Goal: Task Accomplishment & Management: Manage account settings

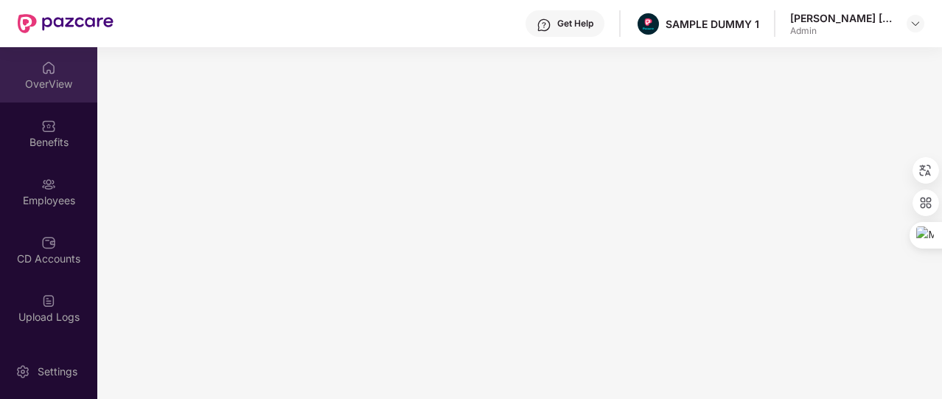
click at [60, 83] on div "OverView" at bounding box center [48, 84] width 97 height 15
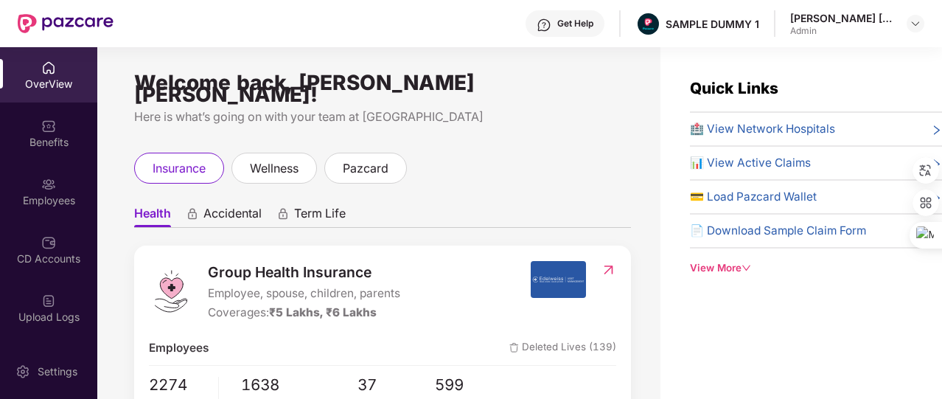
click at [728, 262] on div "View More" at bounding box center [816, 267] width 252 height 15
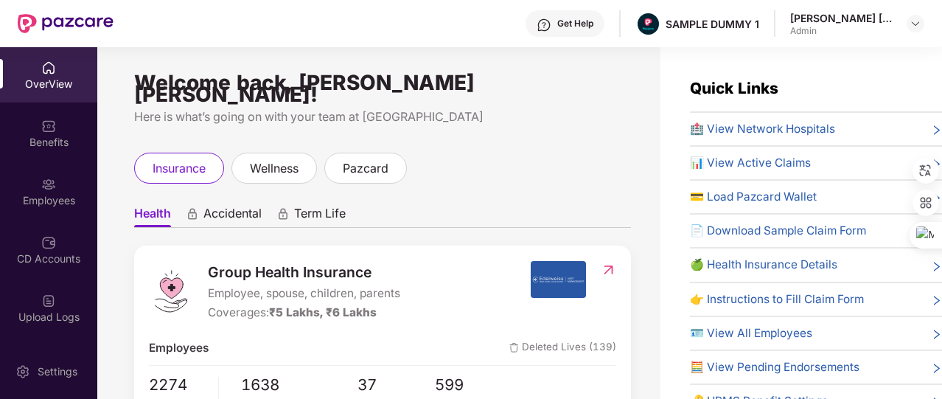
scroll to position [62, 0]
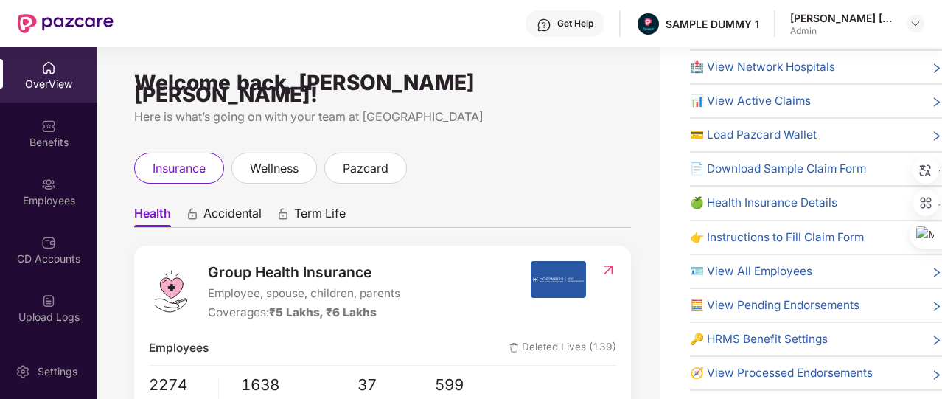
click at [743, 331] on span "🔑 HRMS Benefit Settings" at bounding box center [759, 339] width 138 height 18
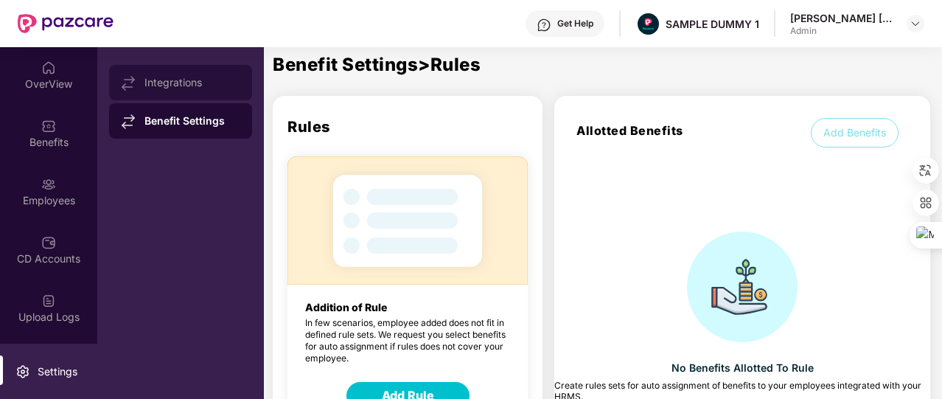
click at [165, 74] on div "Integrations" at bounding box center [180, 82] width 143 height 35
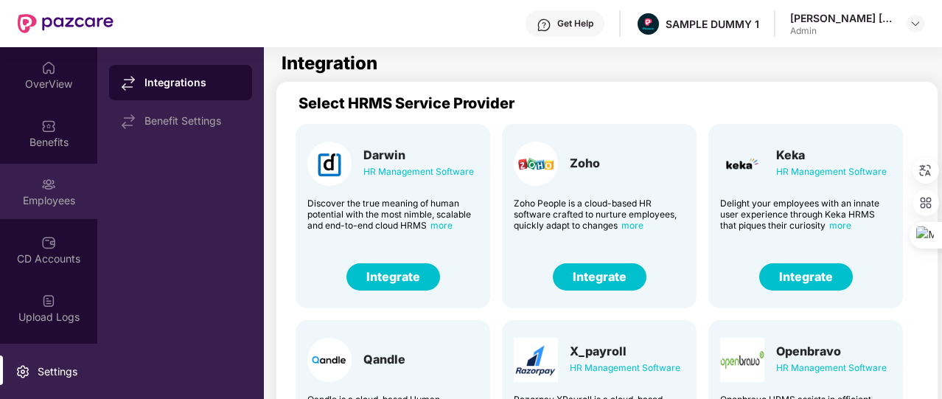
click at [80, 201] on div "Employees" at bounding box center [48, 200] width 97 height 15
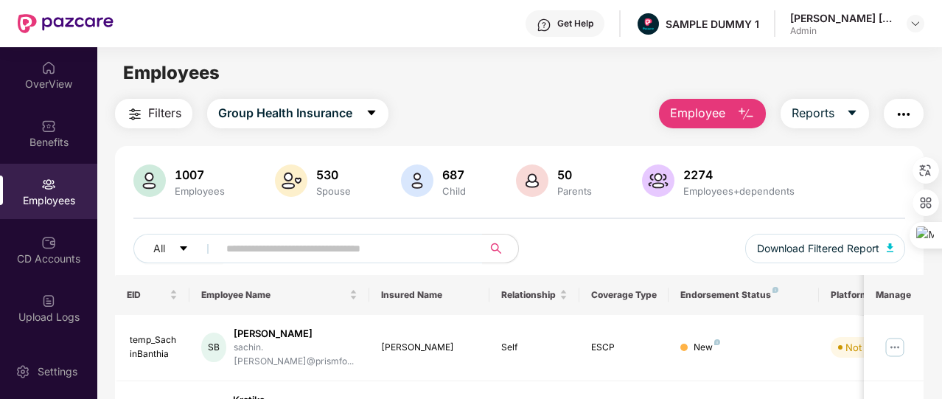
click at [717, 105] on span "Employee" at bounding box center [697, 113] width 55 height 18
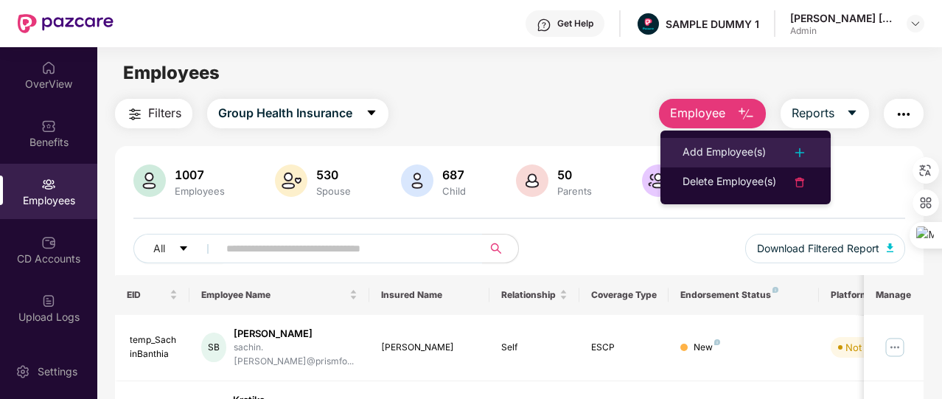
click at [718, 150] on div "Add Employee(s)" at bounding box center [724, 153] width 83 height 18
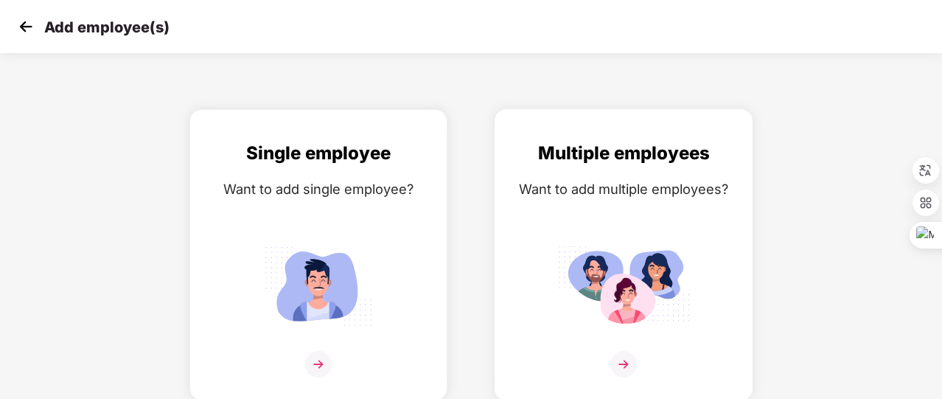
click at [634, 215] on div "Multiple employees Want to add multiple employees?" at bounding box center [623, 267] width 227 height 257
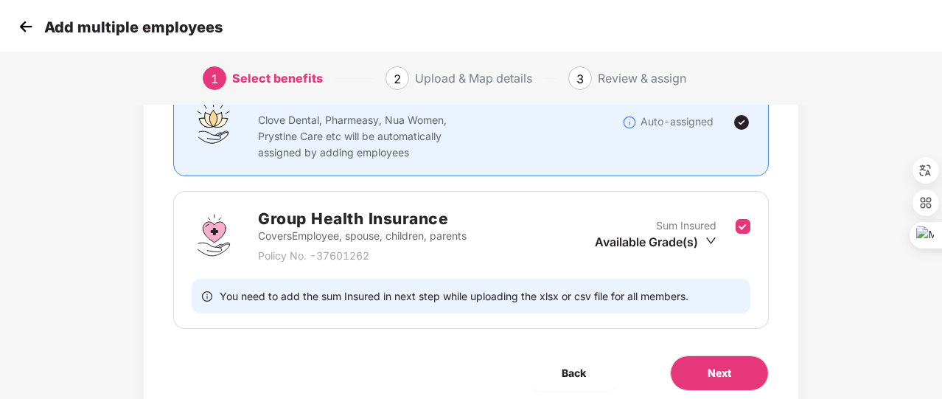
scroll to position [170, 0]
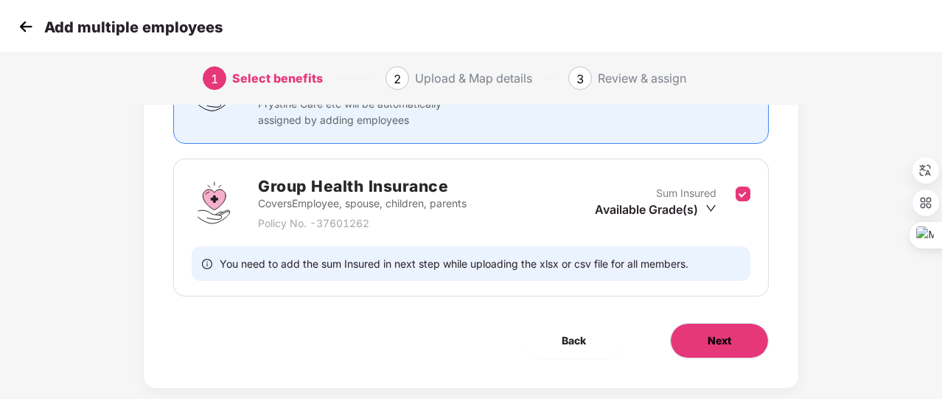
click at [678, 341] on button "Next" at bounding box center [719, 340] width 99 height 35
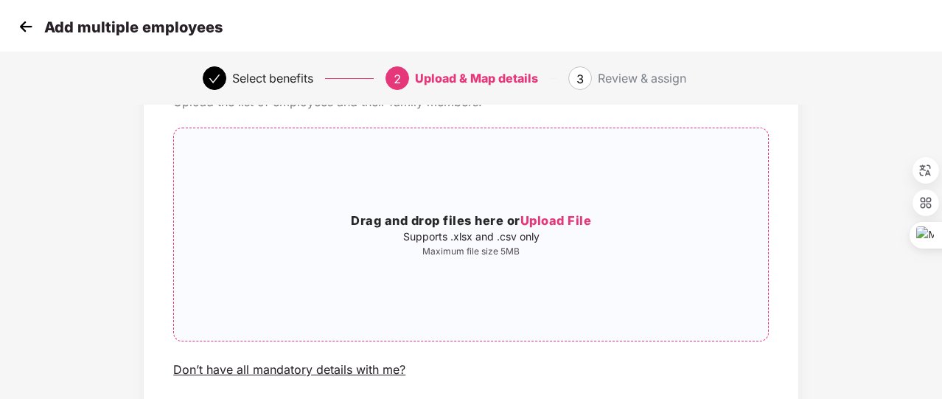
scroll to position [86, 0]
click at [28, 26] on img at bounding box center [26, 26] width 22 height 22
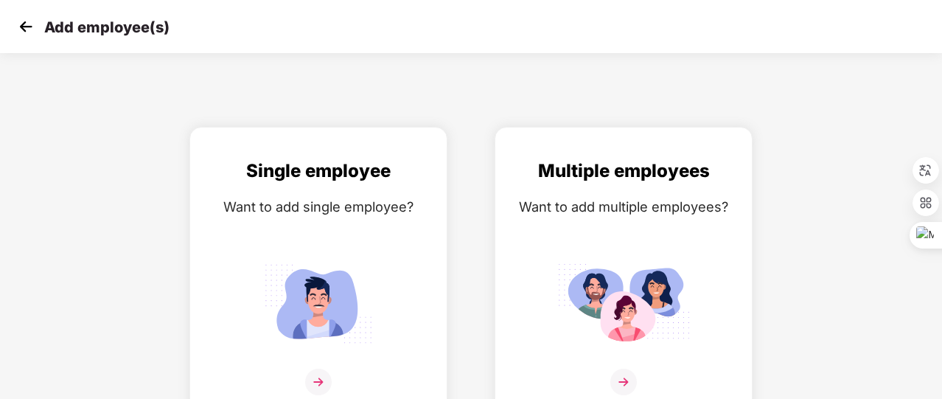
click at [28, 26] on img at bounding box center [26, 26] width 22 height 22
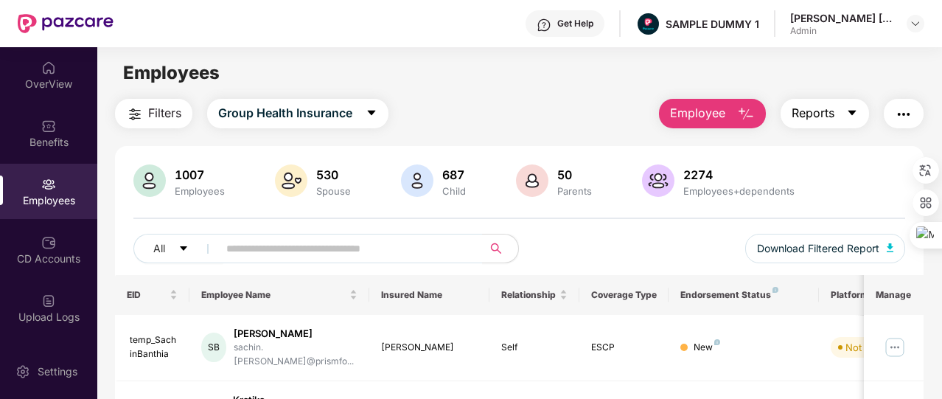
click at [816, 119] on span "Reports" at bounding box center [813, 113] width 43 height 18
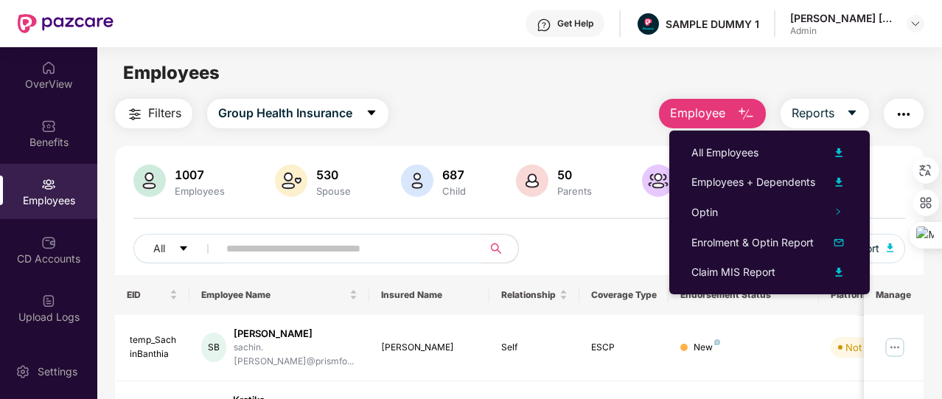
click at [909, 117] on img "button" at bounding box center [904, 114] width 18 height 18
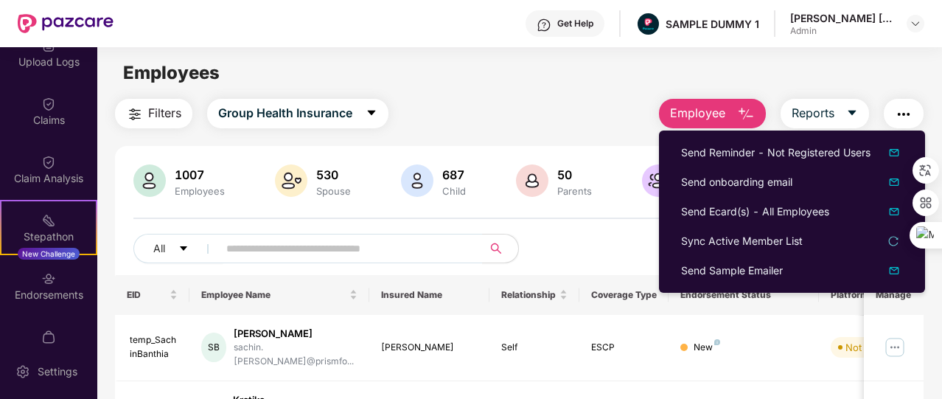
scroll to position [326, 0]
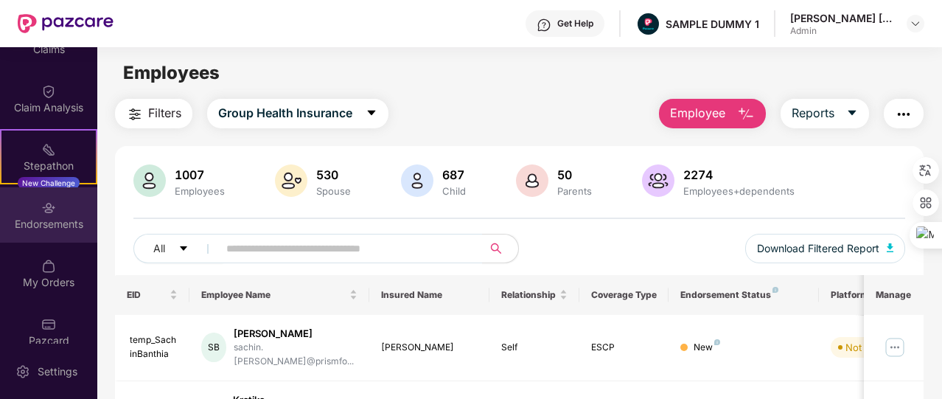
click at [61, 234] on div "Endorsements" at bounding box center [48, 214] width 97 height 55
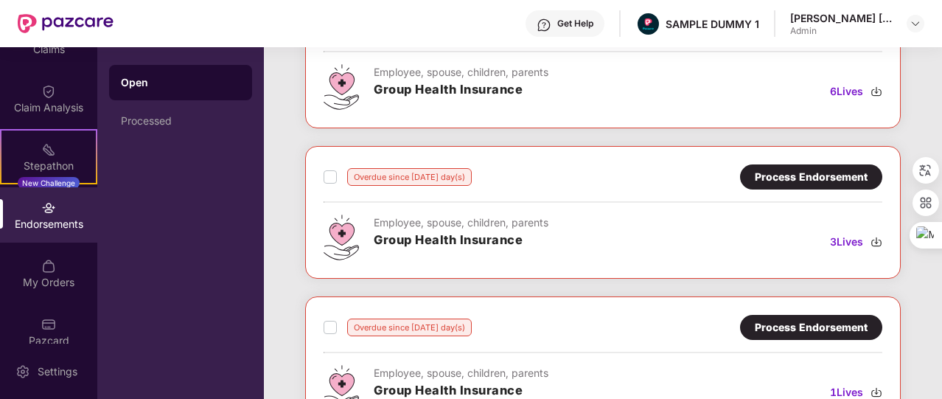
scroll to position [260, 0]
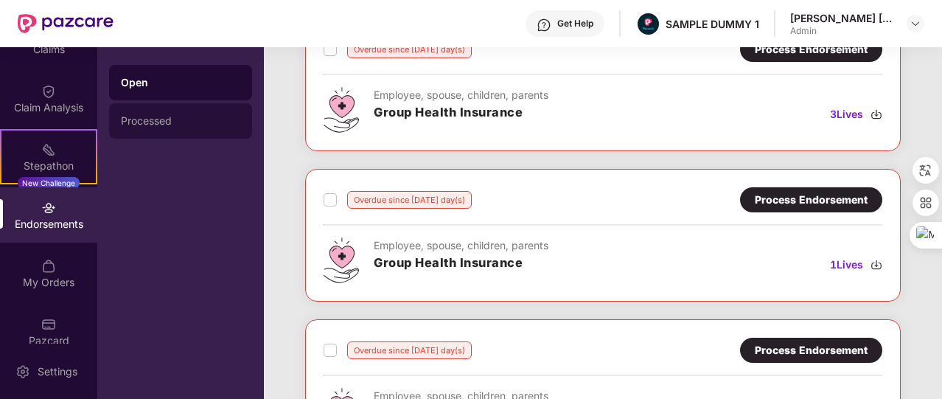
click at [201, 111] on div "Processed" at bounding box center [180, 120] width 143 height 35
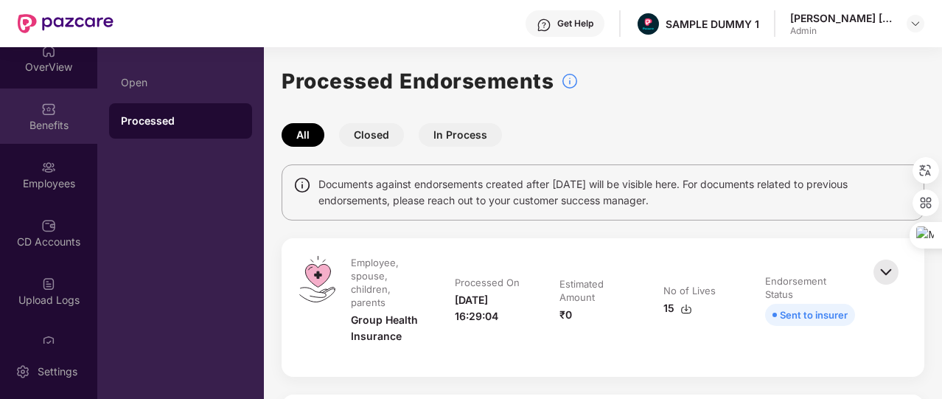
scroll to position [16, 0]
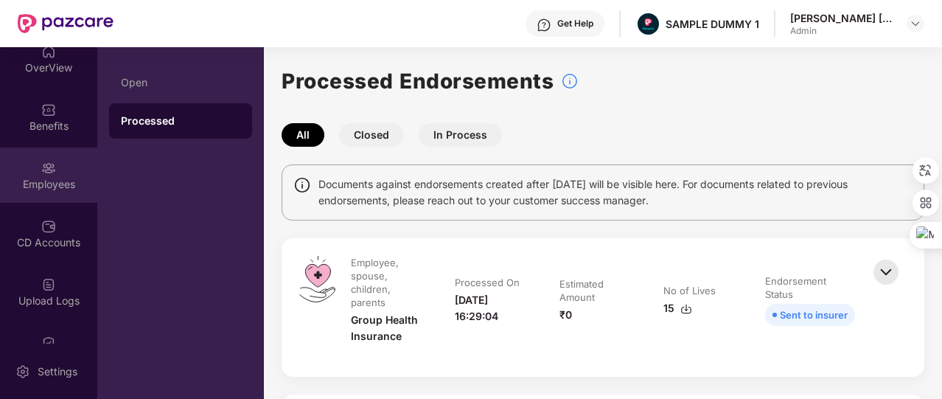
click at [61, 182] on div "Employees" at bounding box center [48, 184] width 97 height 15
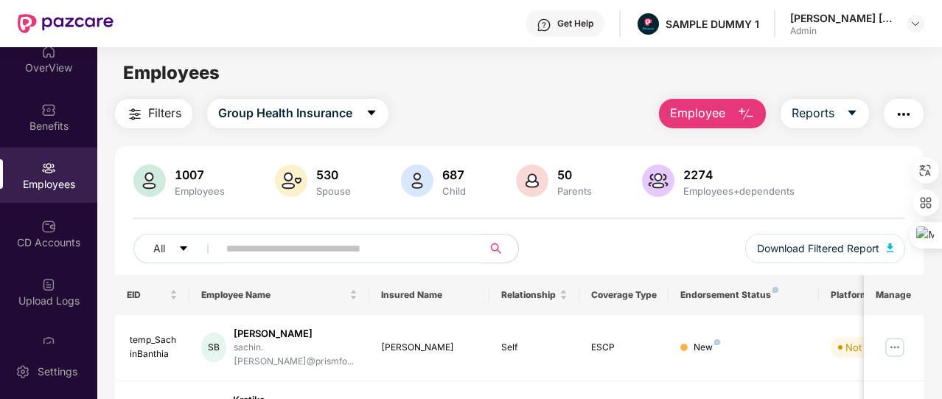
click at [684, 111] on span "Employee" at bounding box center [697, 113] width 55 height 18
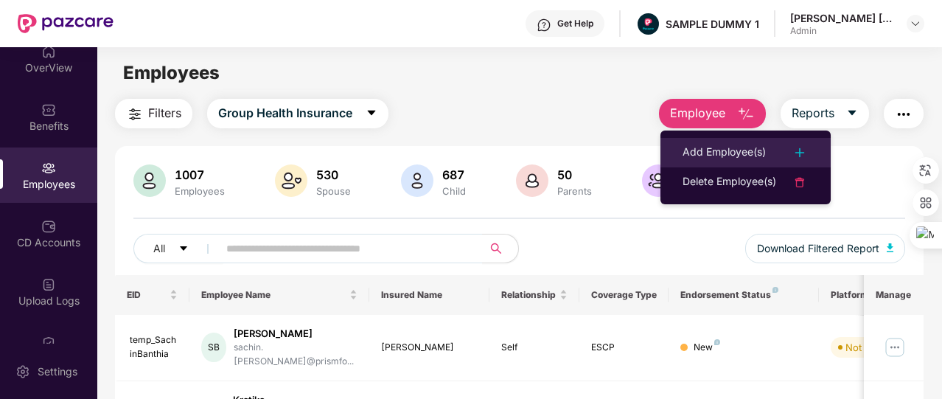
click at [683, 144] on div "Add Employee(s)" at bounding box center [724, 153] width 83 height 18
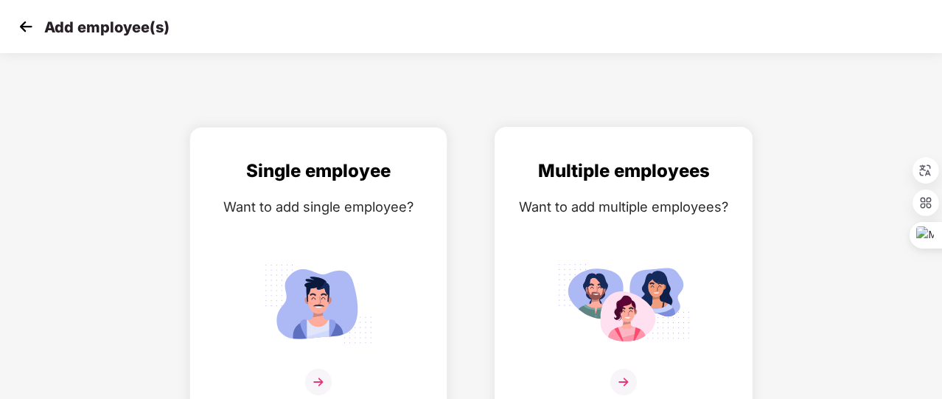
click at [631, 250] on div "Multiple employees Want to add multiple employees?" at bounding box center [623, 285] width 227 height 257
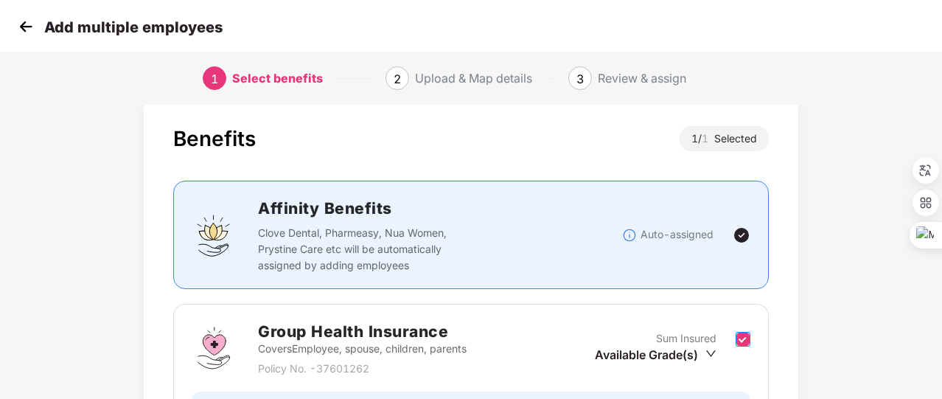
scroll to position [194, 0]
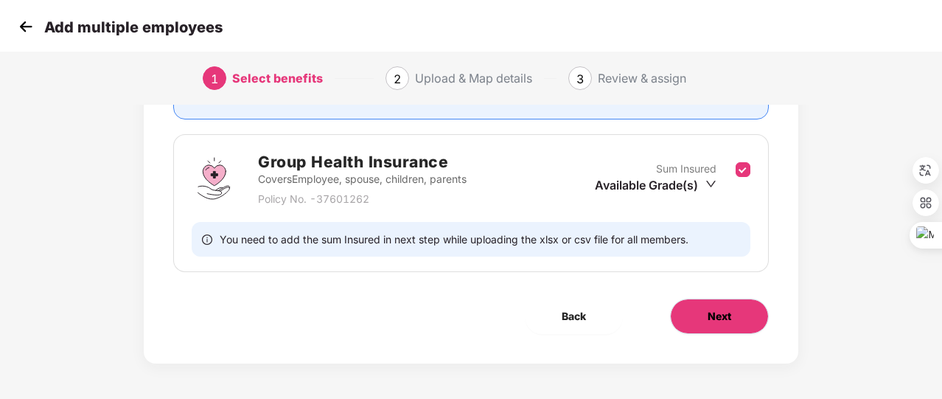
click at [713, 315] on span "Next" at bounding box center [720, 316] width 24 height 16
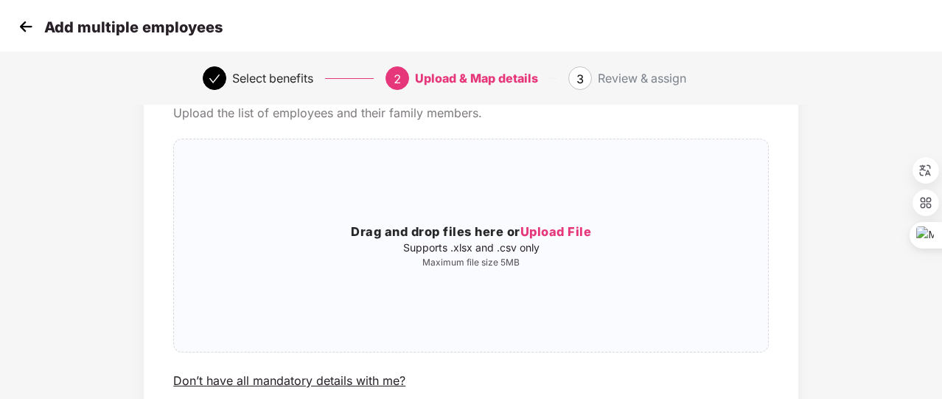
scroll to position [75, 0]
click at [29, 30] on img at bounding box center [26, 26] width 22 height 22
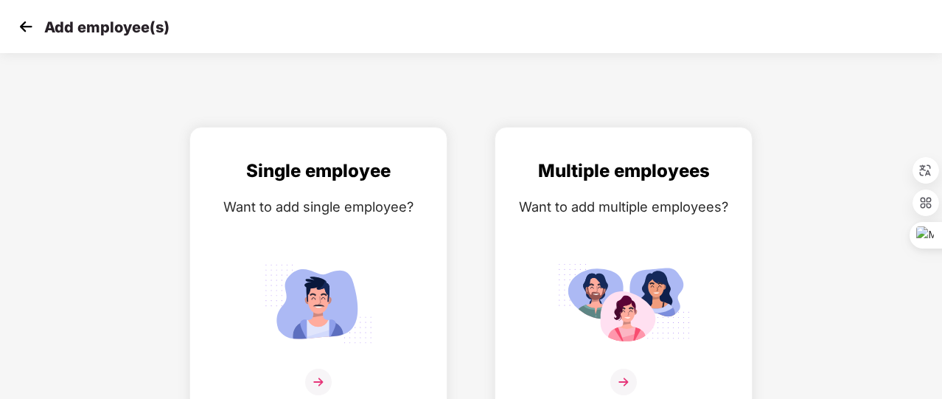
click at [29, 30] on img at bounding box center [26, 26] width 22 height 22
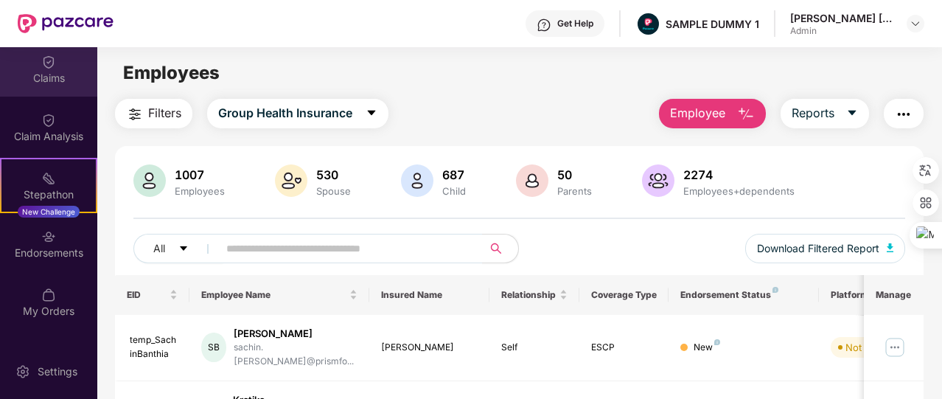
scroll to position [305, 0]
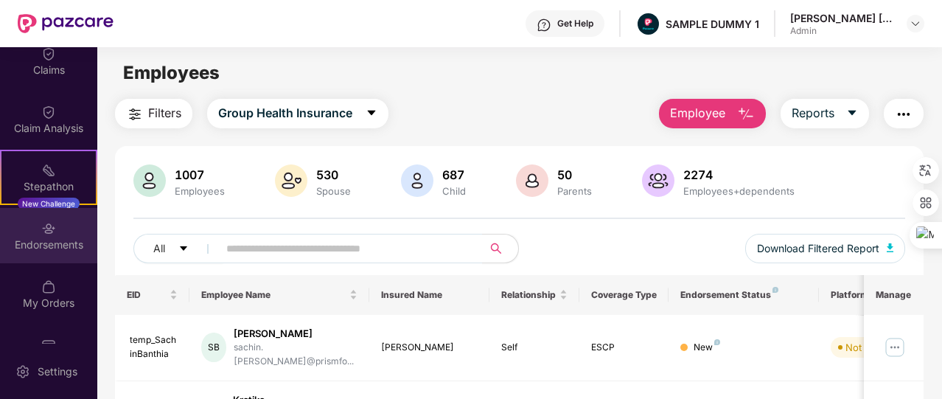
click at [62, 231] on div "Endorsements" at bounding box center [48, 235] width 97 height 55
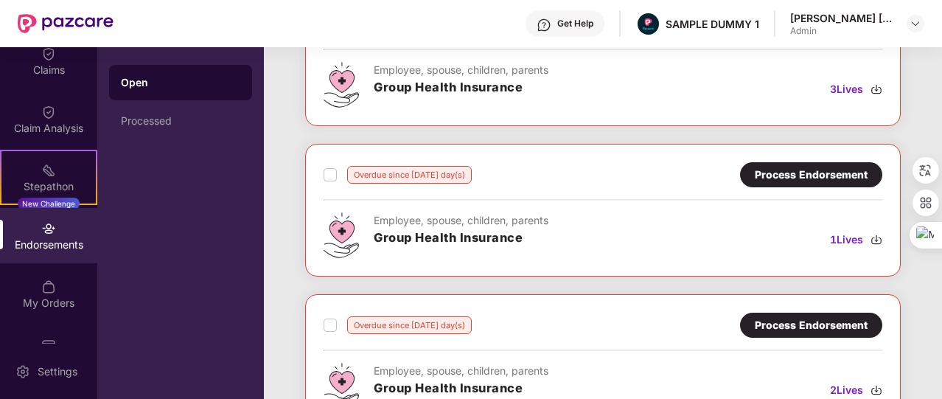
scroll to position [287, 0]
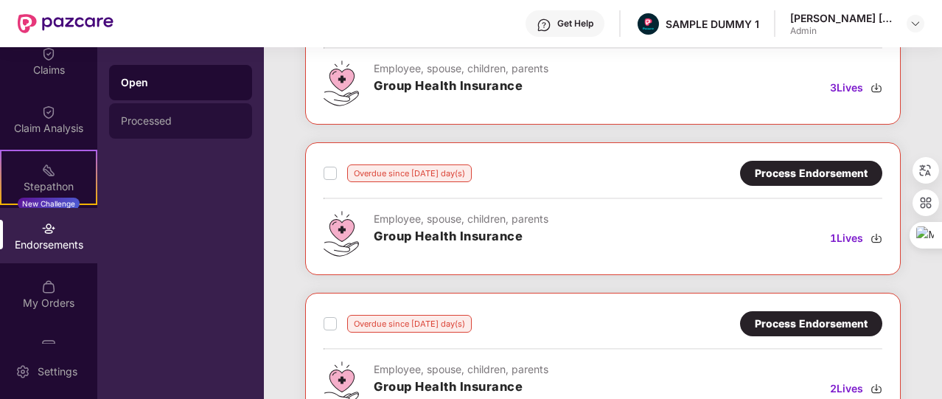
click at [226, 115] on div "Processed" at bounding box center [180, 121] width 119 height 12
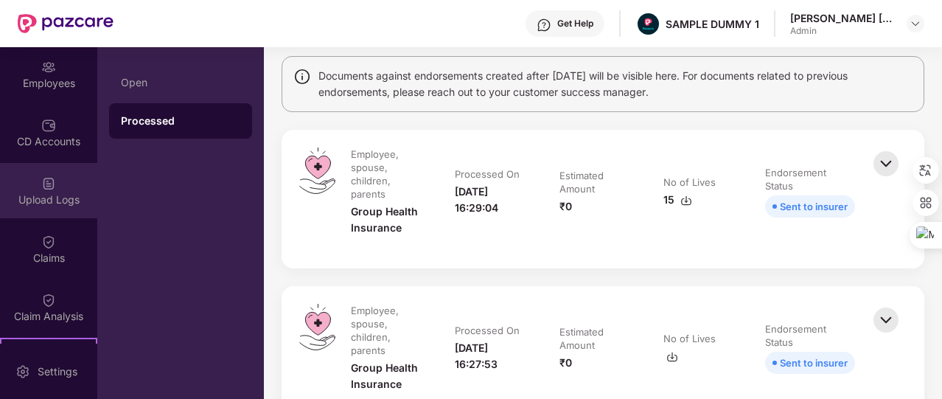
scroll to position [116, 0]
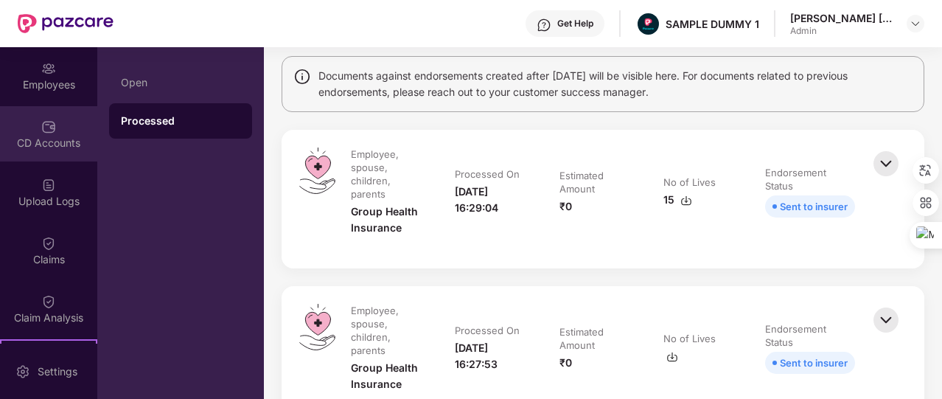
click at [56, 131] on div "CD Accounts" at bounding box center [48, 133] width 97 height 55
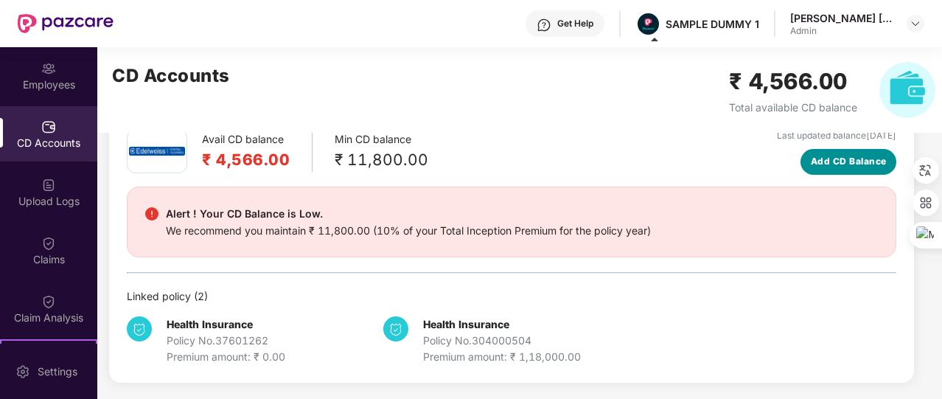
click at [830, 163] on span "Add CD Balance" at bounding box center [849, 162] width 76 height 14
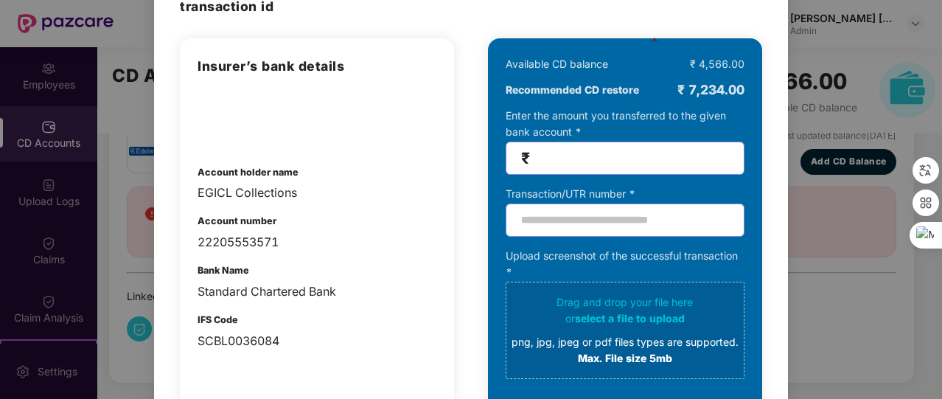
scroll to position [95, 0]
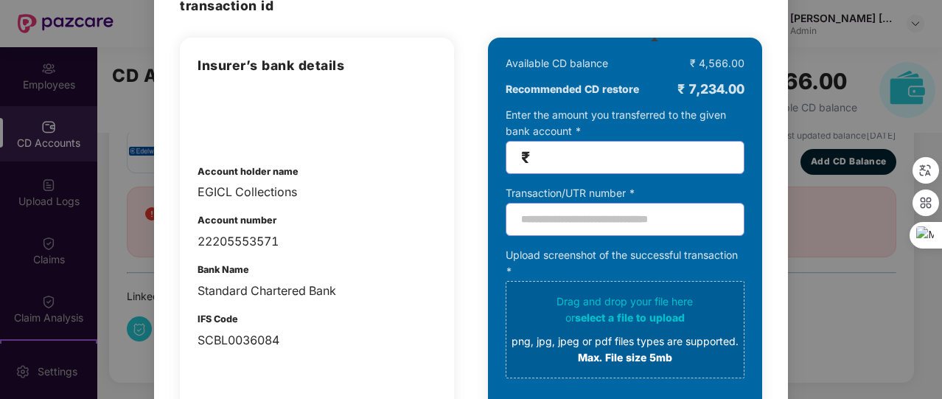
click at [863, 60] on div "100% SECURE Transfer the amount you want add to your CD balance and share the s…" at bounding box center [471, 199] width 942 height 399
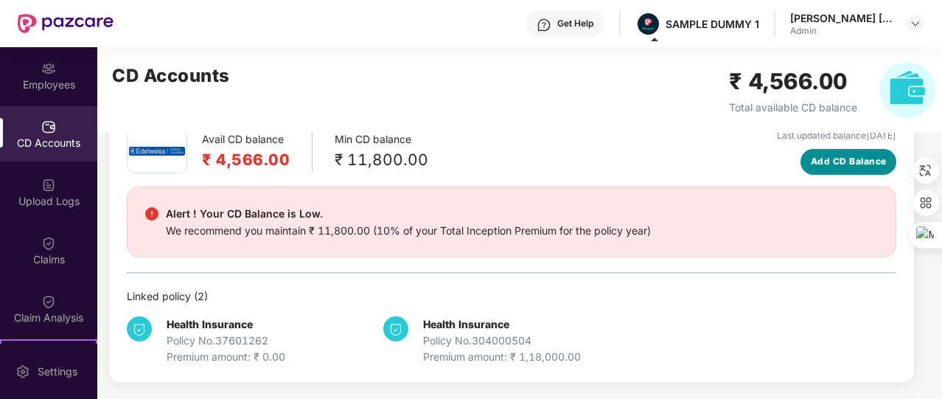
scroll to position [0, 0]
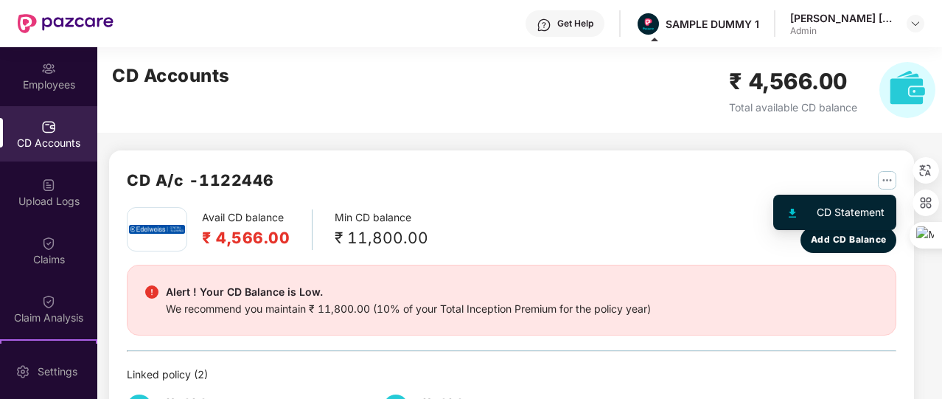
click at [882, 180] on img "button" at bounding box center [887, 180] width 18 height 18
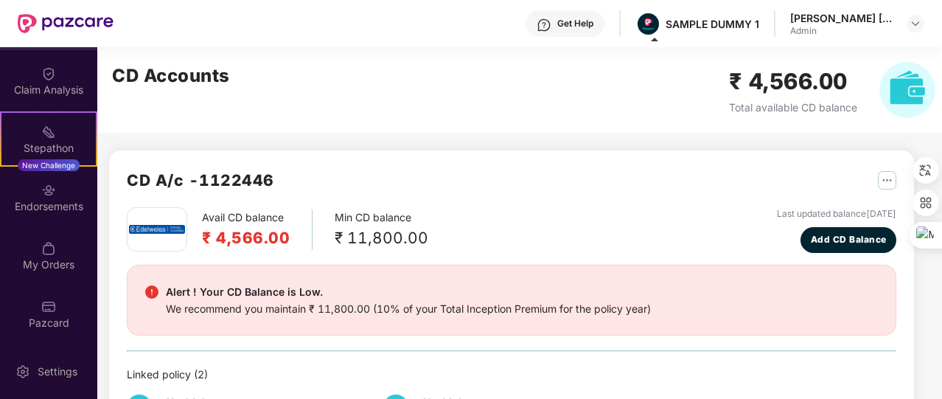
scroll to position [56, 0]
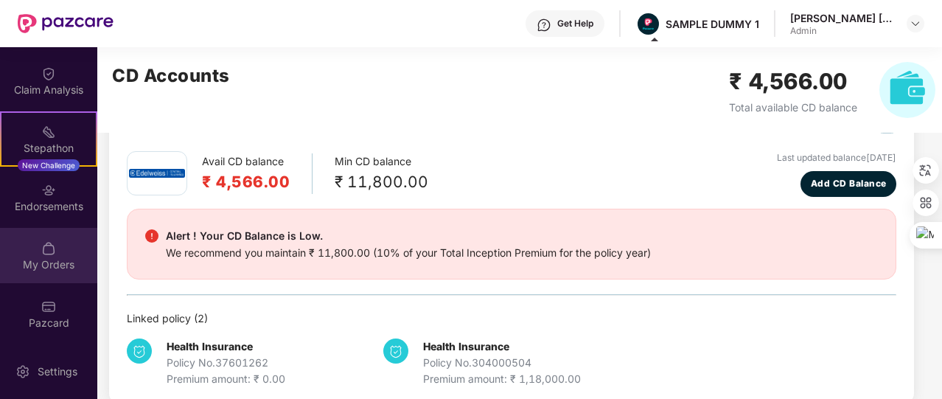
click at [53, 254] on div "My Orders" at bounding box center [48, 255] width 97 height 55
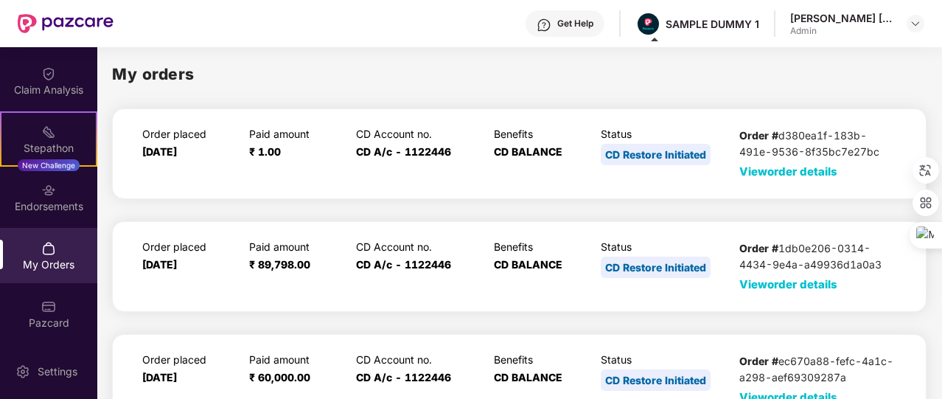
click at [785, 169] on span "View order details" at bounding box center [789, 171] width 98 height 14
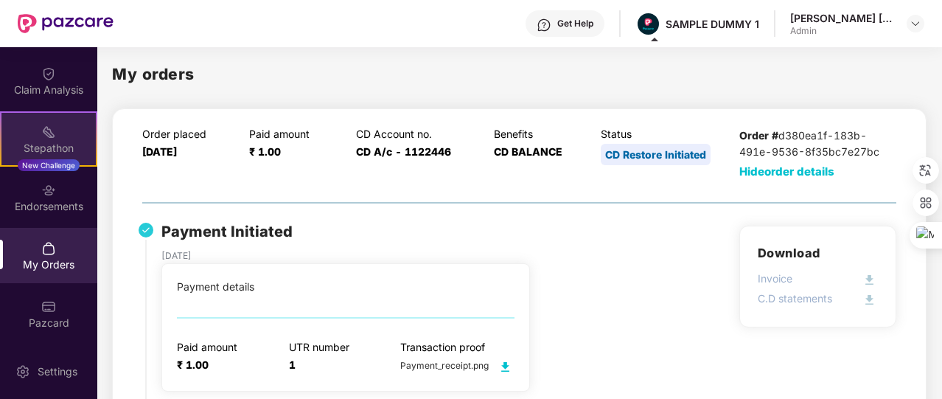
scroll to position [268, 0]
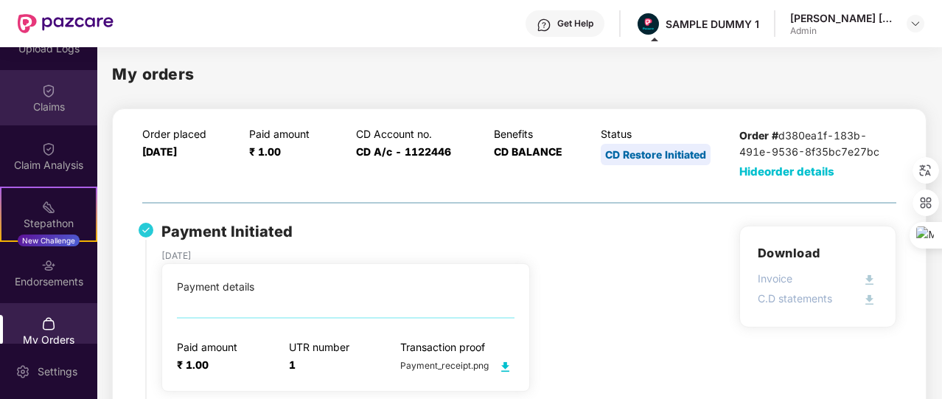
click at [43, 116] on div "Claims" at bounding box center [48, 97] width 97 height 55
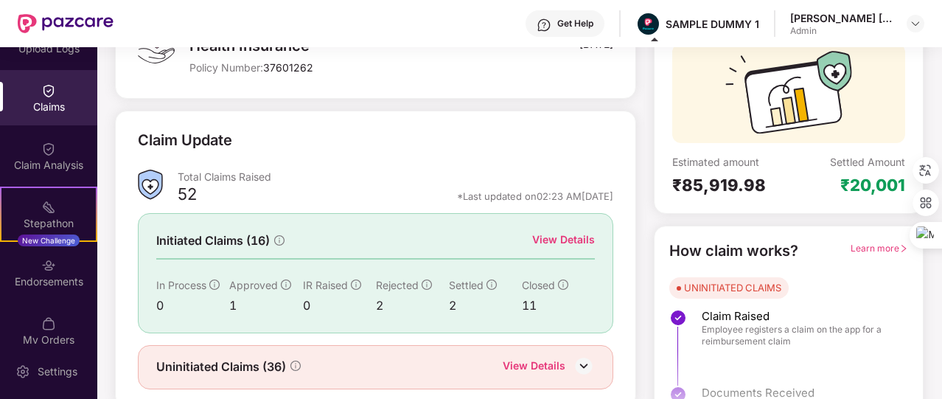
click at [581, 239] on div "View Details" at bounding box center [563, 240] width 63 height 16
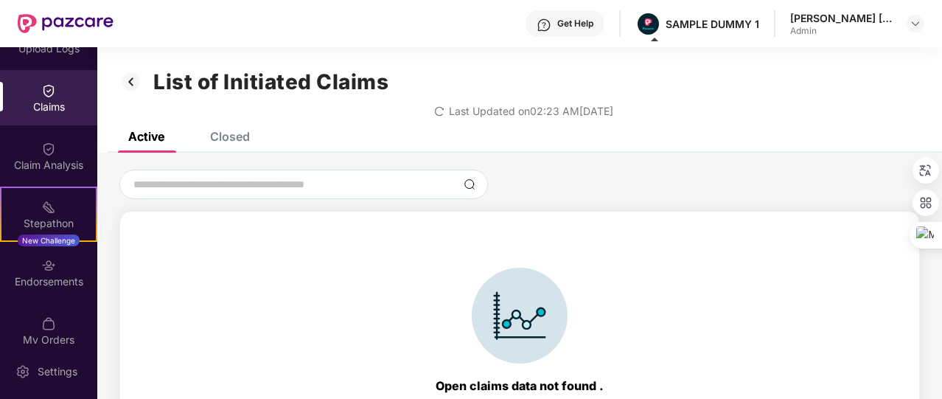
click at [242, 138] on div "Closed" at bounding box center [230, 136] width 40 height 15
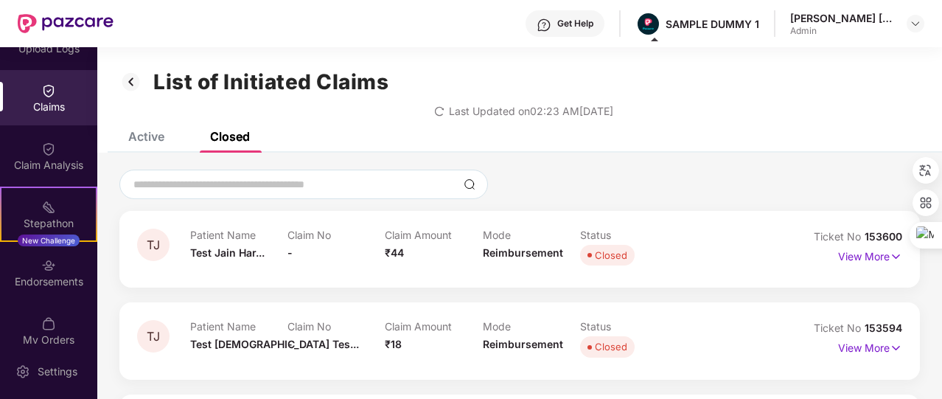
click at [146, 136] on div "Active" at bounding box center [146, 136] width 36 height 15
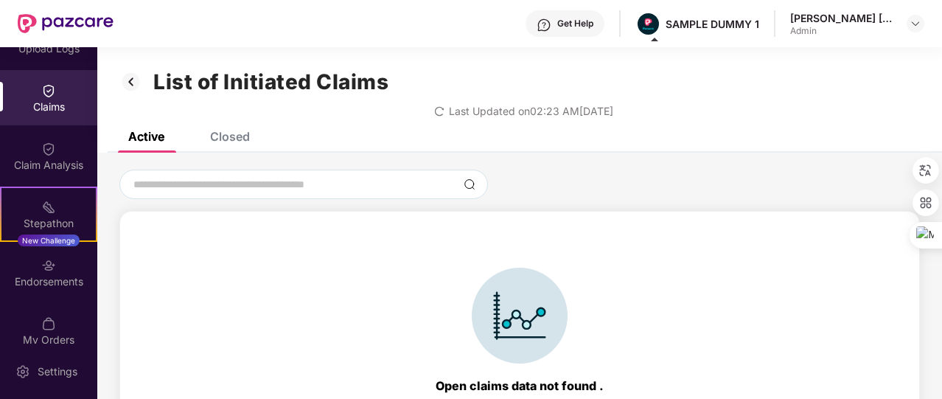
click at [132, 79] on img at bounding box center [131, 81] width 24 height 25
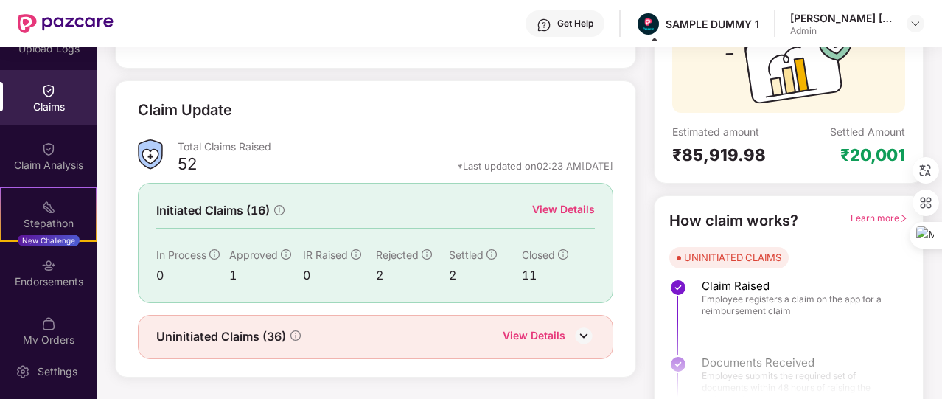
scroll to position [177, 0]
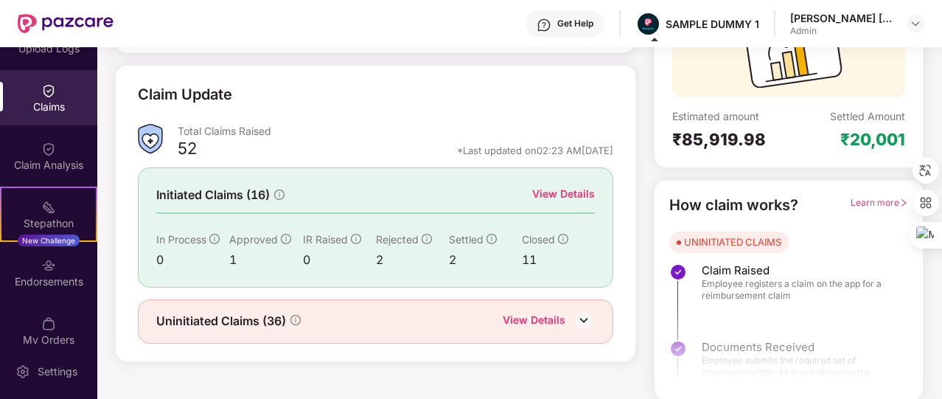
click at [511, 312] on div "View Details" at bounding box center [534, 321] width 63 height 19
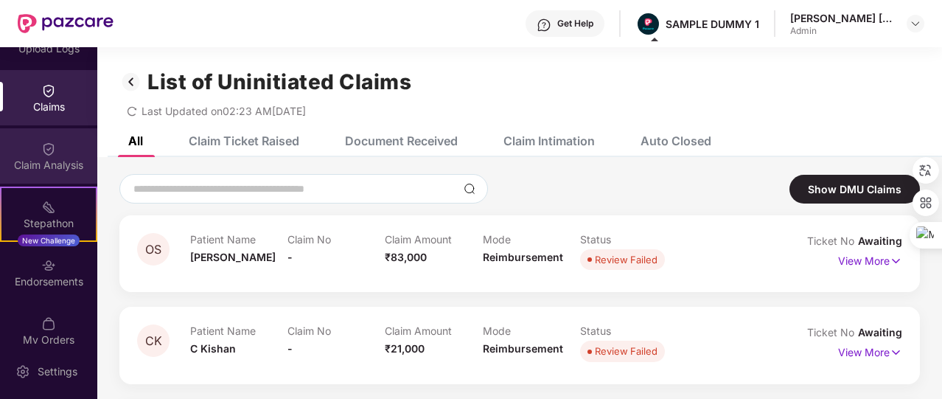
click at [45, 154] on img at bounding box center [48, 149] width 15 height 15
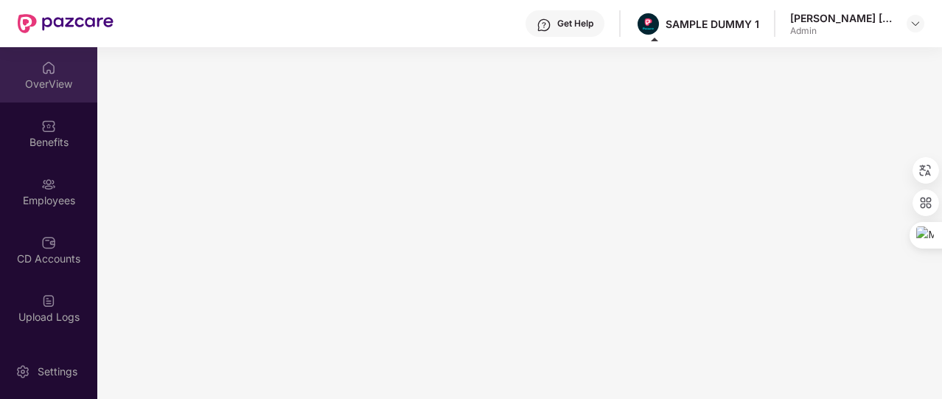
click at [29, 69] on div "OverView" at bounding box center [48, 74] width 97 height 55
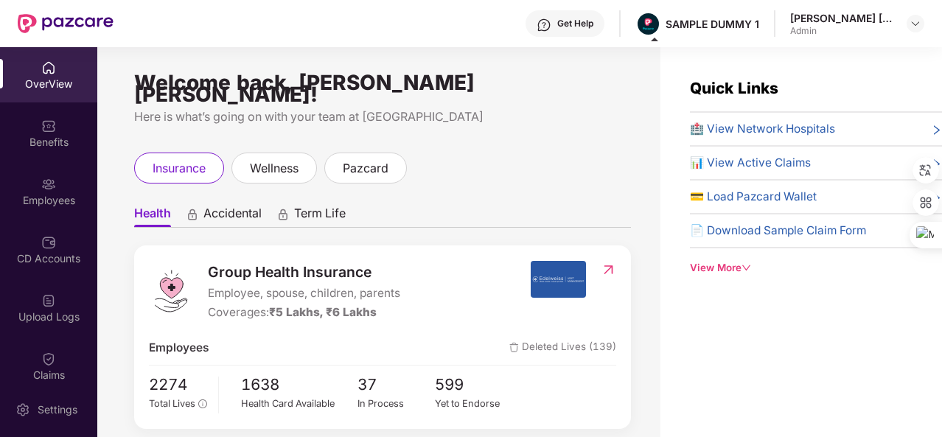
click at [58, 89] on div "OverView" at bounding box center [48, 84] width 97 height 15
click at [90, 73] on div "OverView" at bounding box center [48, 74] width 97 height 55
click at [33, 46] on div at bounding box center [66, 23] width 96 height 47
click at [46, 57] on div "OverView" at bounding box center [48, 74] width 97 height 55
click at [63, 77] on div "OverView" at bounding box center [48, 84] width 97 height 15
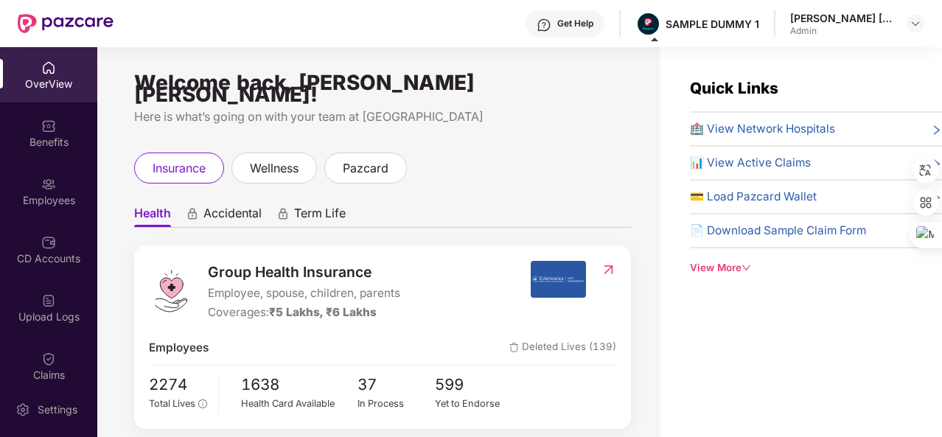
click at [69, 83] on div "OverView" at bounding box center [48, 84] width 97 height 15
click at [63, 64] on div "OverView" at bounding box center [48, 74] width 97 height 55
click at [73, 68] on div "OverView" at bounding box center [48, 74] width 97 height 55
click at [743, 268] on icon "down" at bounding box center [747, 268] width 10 height 10
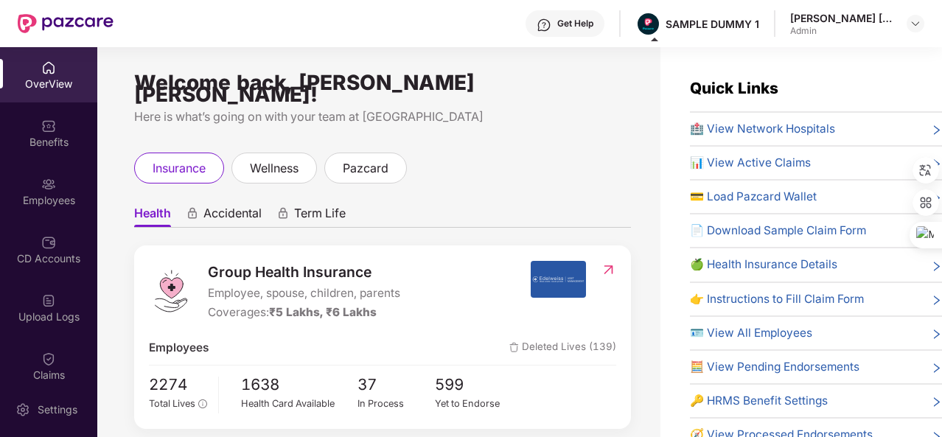
click at [56, 60] on div "OverView" at bounding box center [48, 74] width 97 height 55
click at [41, 70] on img at bounding box center [48, 67] width 15 height 15
click at [46, 87] on div "OverView" at bounding box center [48, 84] width 97 height 15
click at [72, 92] on div "OverView" at bounding box center [48, 74] width 97 height 55
